Goal: Navigation & Orientation: Find specific page/section

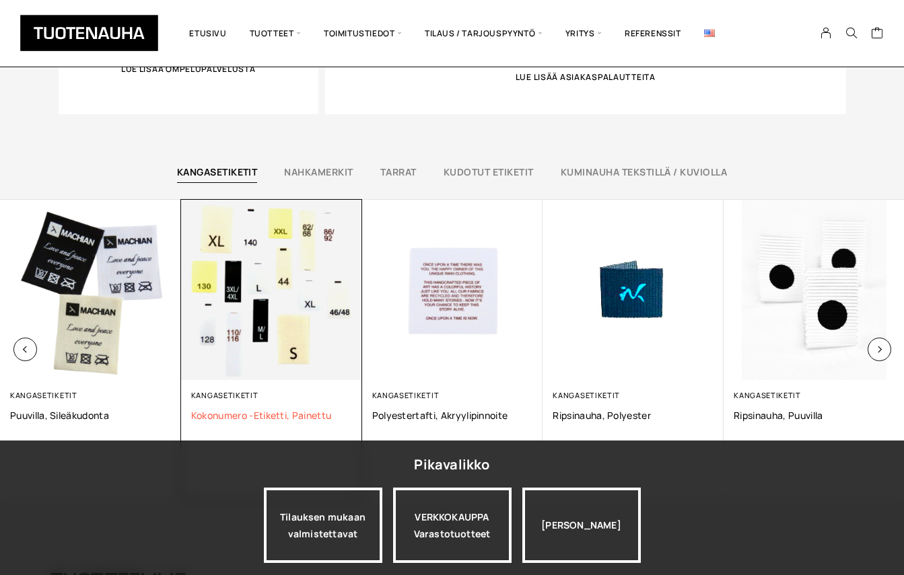
scroll to position [942, 0]
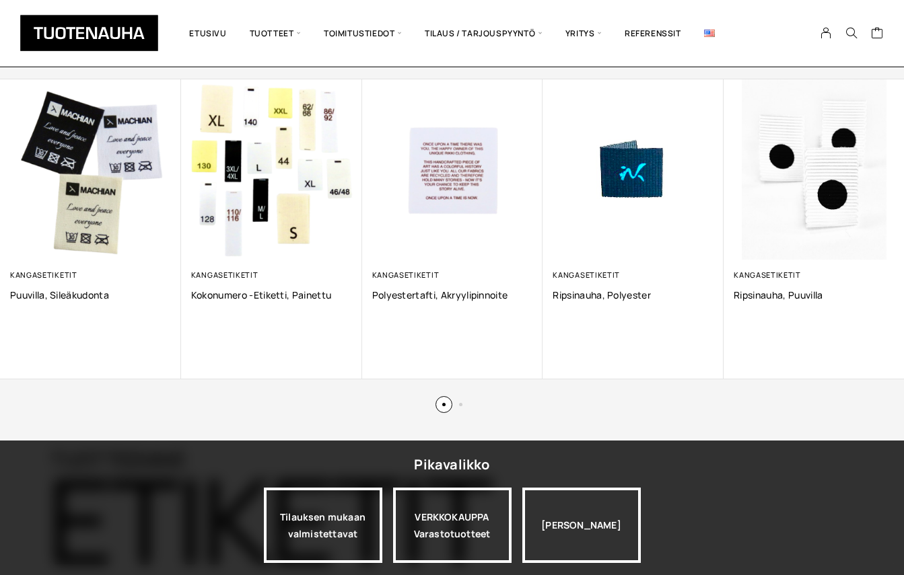
click at [445, 403] on button at bounding box center [443, 404] width 3 height 3
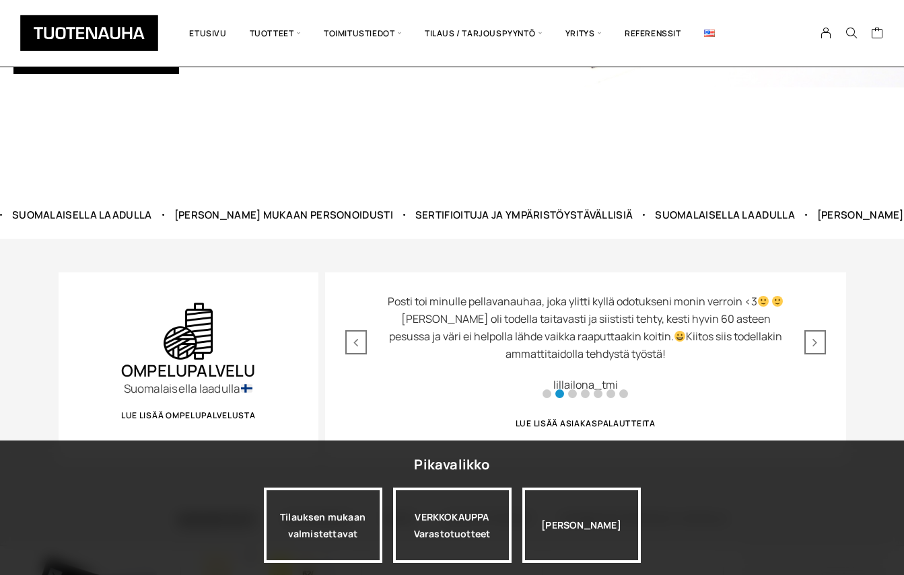
scroll to position [471, 0]
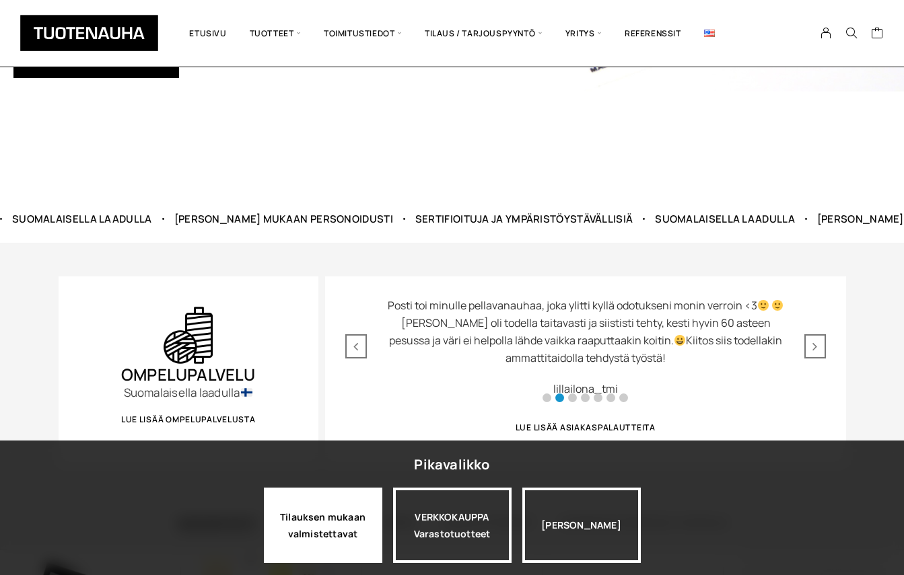
click at [334, 534] on div "Tilauksen mukaan valmistettavat" at bounding box center [323, 525] width 118 height 75
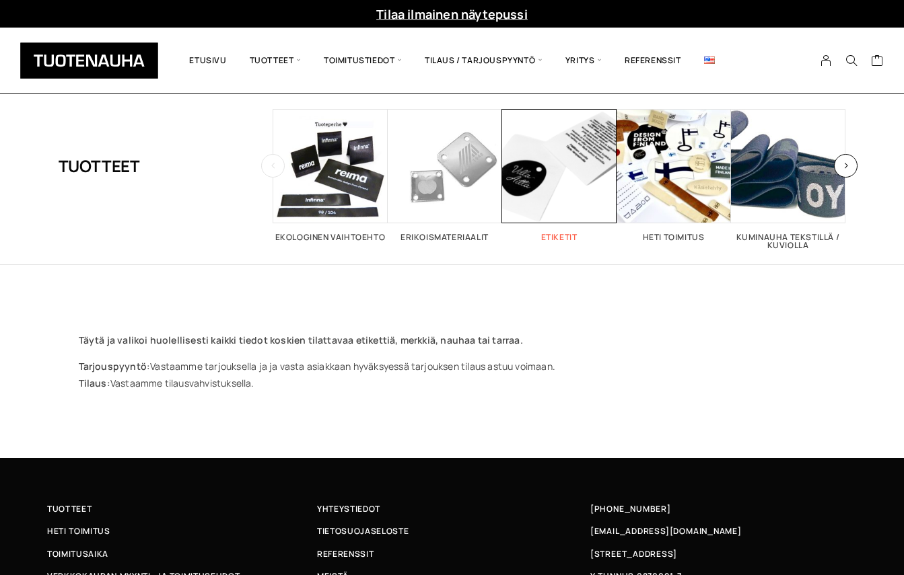
click at [562, 234] on h2 "Etiketit 26" at bounding box center [559, 238] width 114 height 8
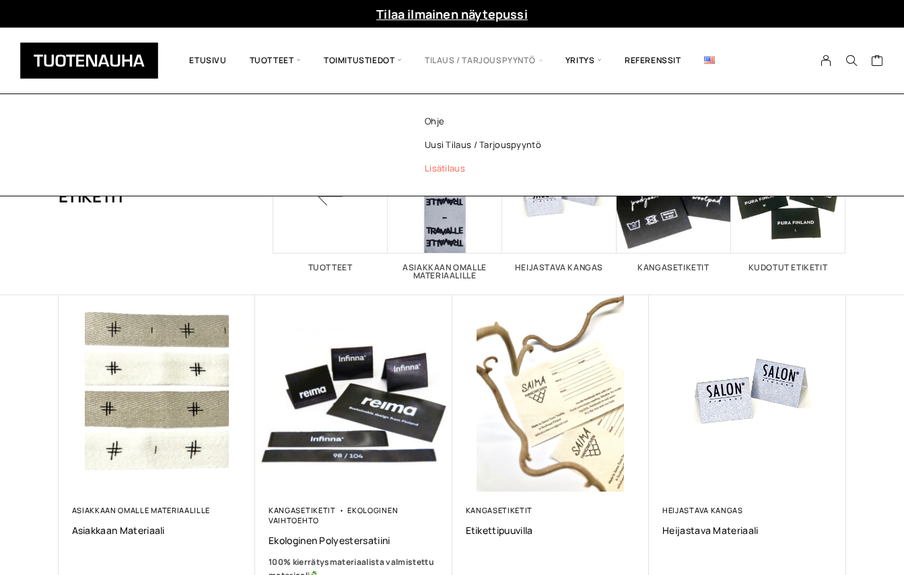
click at [446, 169] on link "Lisätilaus" at bounding box center [500, 169] width 195 height 24
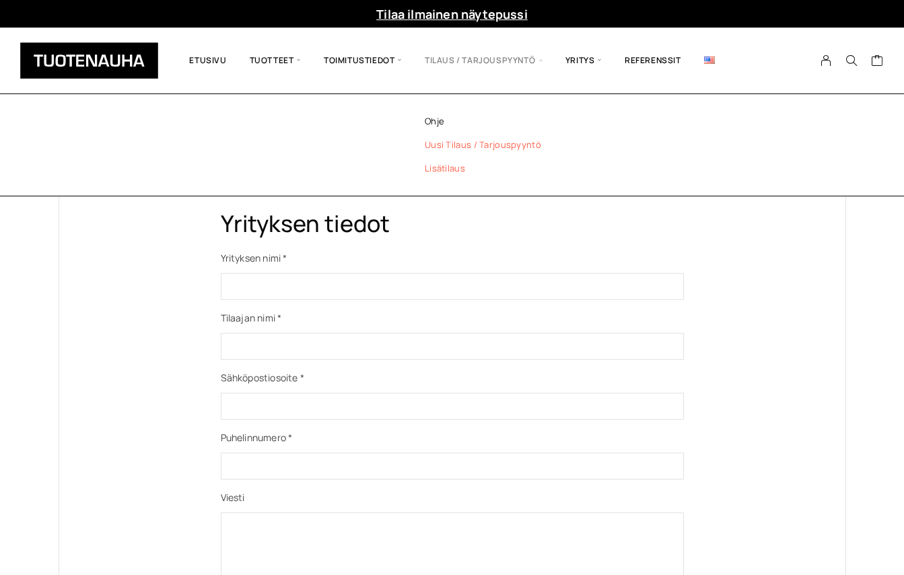
click at [461, 142] on link "Uusi tilaus / tarjouspyyntö" at bounding box center [500, 145] width 195 height 24
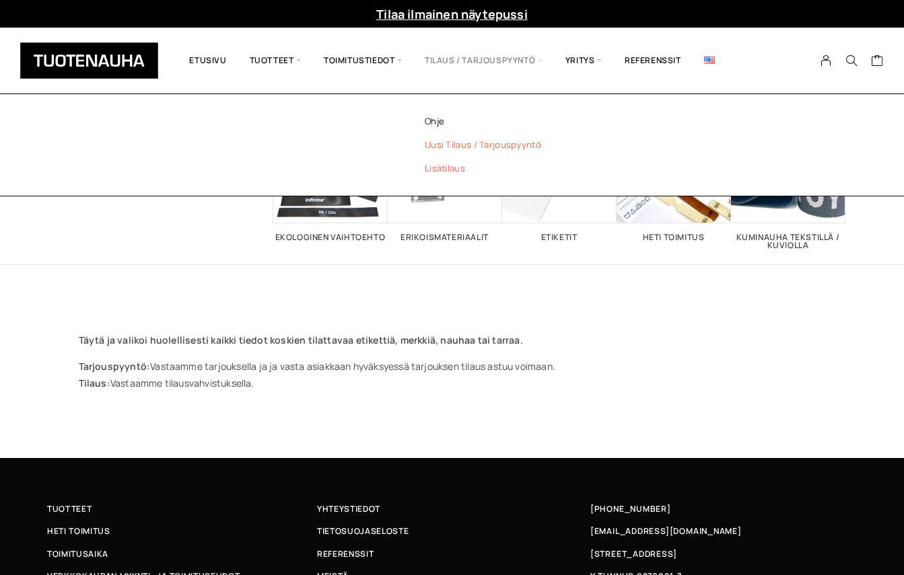
click at [439, 176] on link "Lisätilaus" at bounding box center [500, 169] width 195 height 24
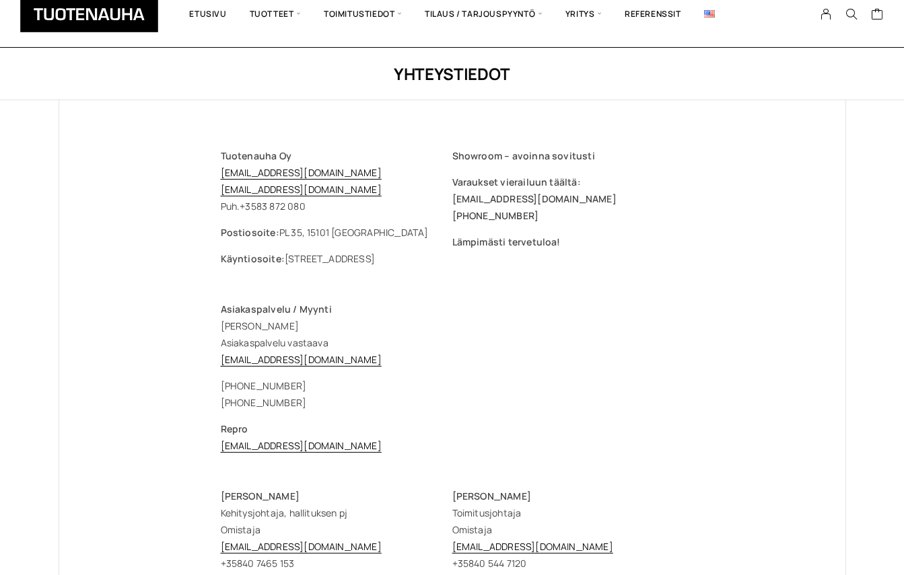
scroll to position [26, 0]
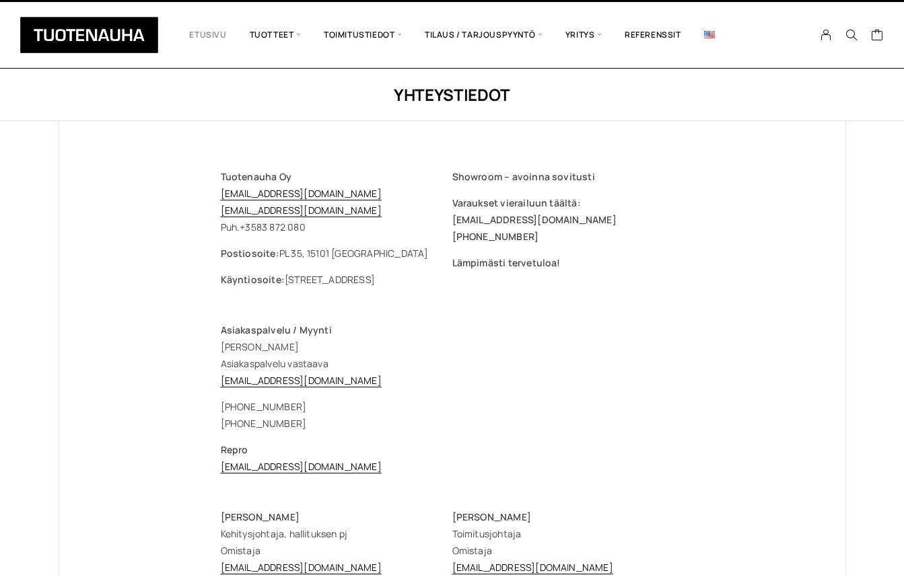
click at [213, 30] on link "Etusivu" at bounding box center [208, 35] width 60 height 46
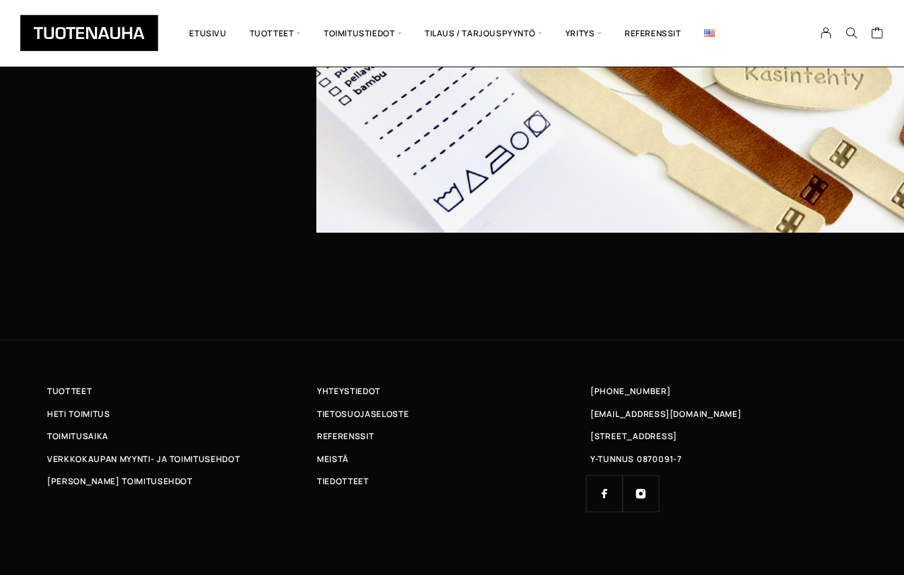
scroll to position [4215, 0]
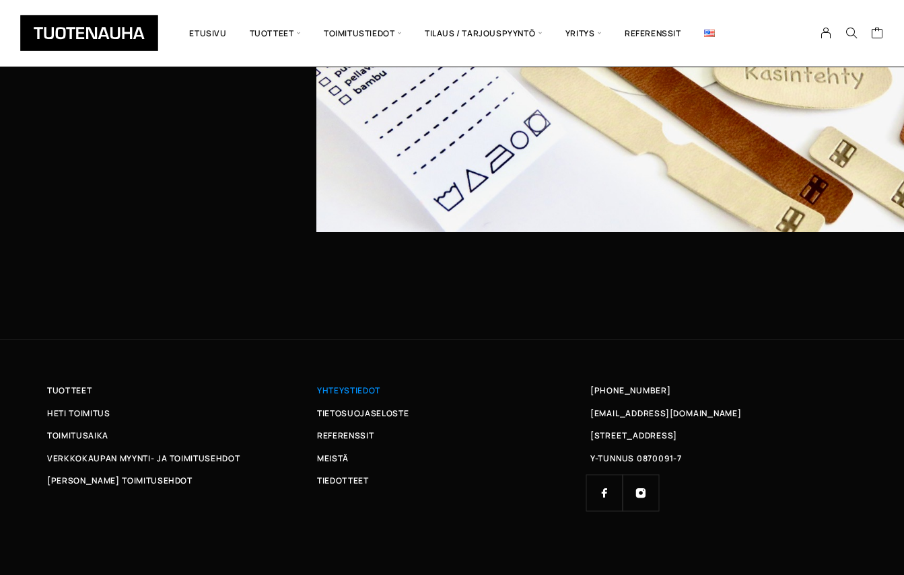
click at [357, 394] on span "Yhteystiedot" at bounding box center [348, 391] width 63 height 14
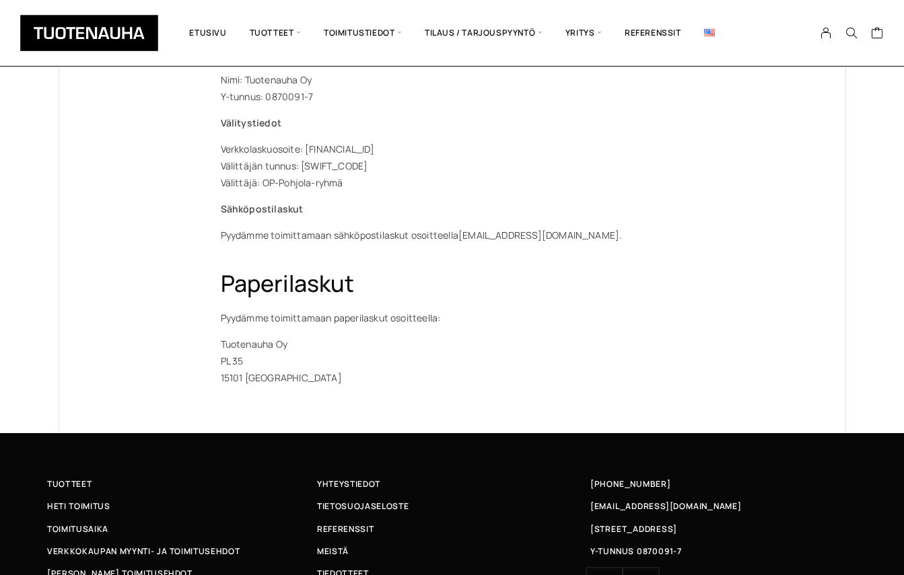
scroll to position [673, 0]
